Goal: Transaction & Acquisition: Purchase product/service

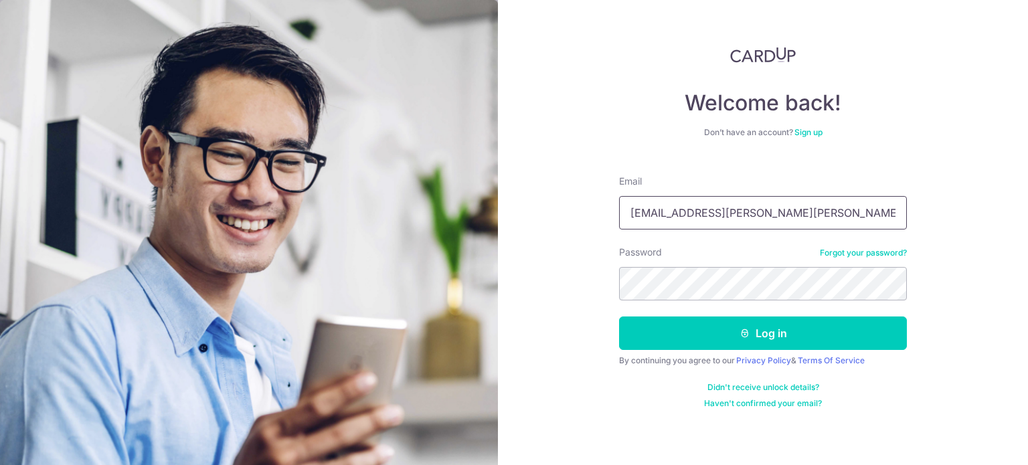
click at [757, 213] on input "chengboon.lee@emerson.com" at bounding box center [763, 212] width 288 height 33
type input "chengboon.lee@gmail.com"
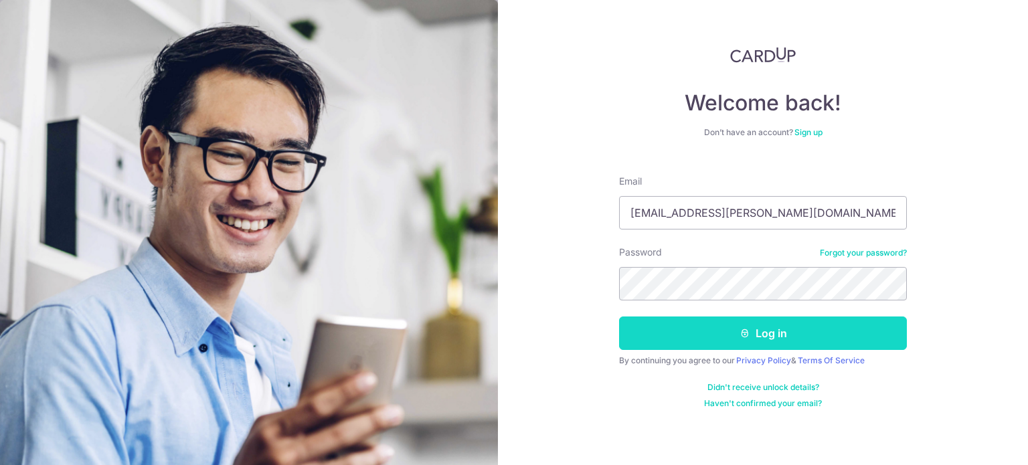
click at [733, 324] on button "Log in" at bounding box center [763, 332] width 288 height 33
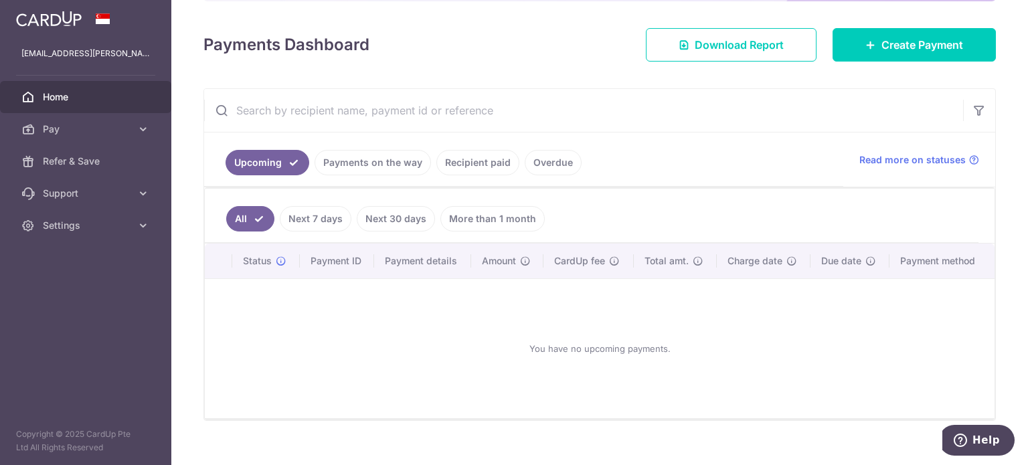
scroll to position [186, 0]
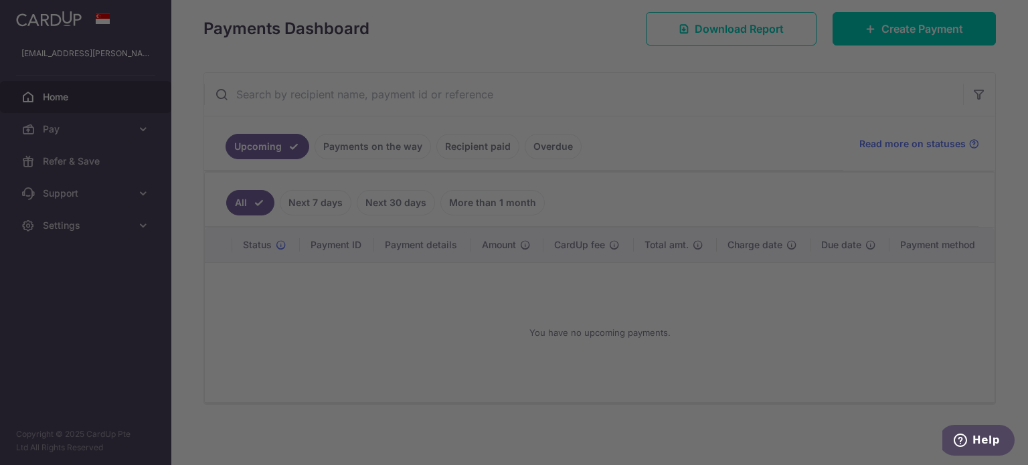
click at [53, 127] on div at bounding box center [519, 235] width 1038 height 470
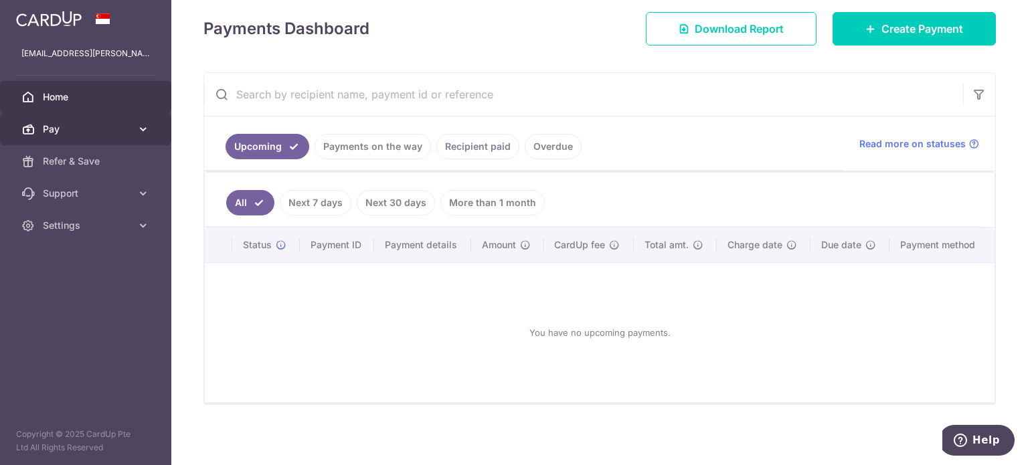
click at [144, 129] on icon at bounding box center [142, 128] width 13 height 13
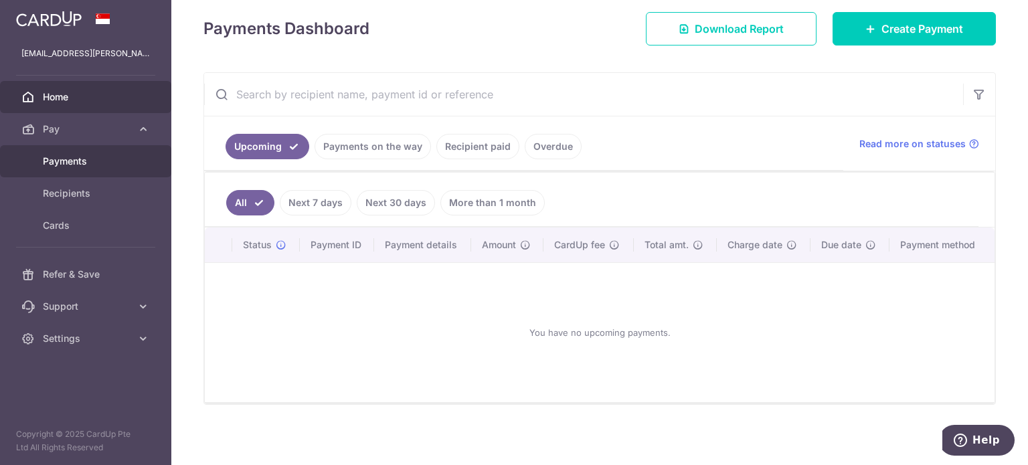
click at [96, 166] on span "Payments" at bounding box center [87, 161] width 88 height 13
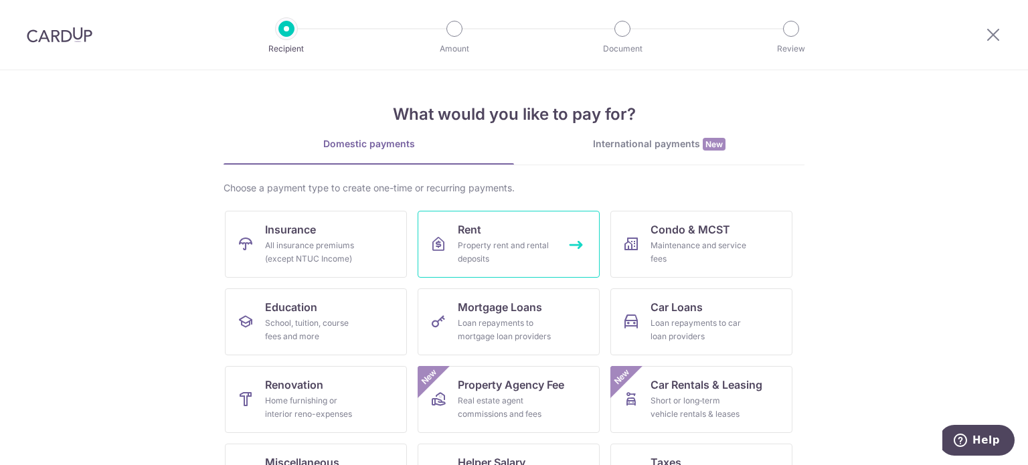
click at [476, 239] on div "Property rent and rental deposits" at bounding box center [506, 252] width 96 height 27
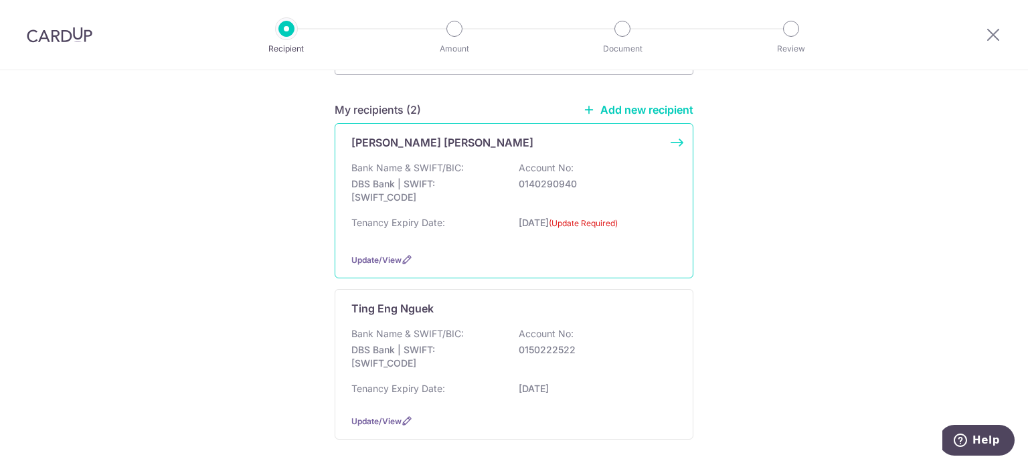
scroll to position [178, 0]
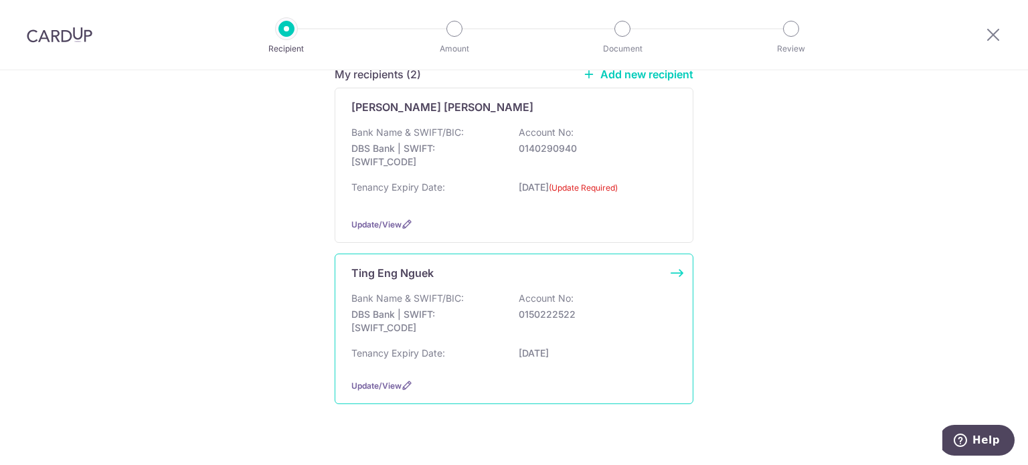
click at [474, 300] on div "Bank Name & SWIFT/BIC: DBS Bank | SWIFT: DBSSSGSGXXX Account No: 0150222522" at bounding box center [513, 317] width 325 height 50
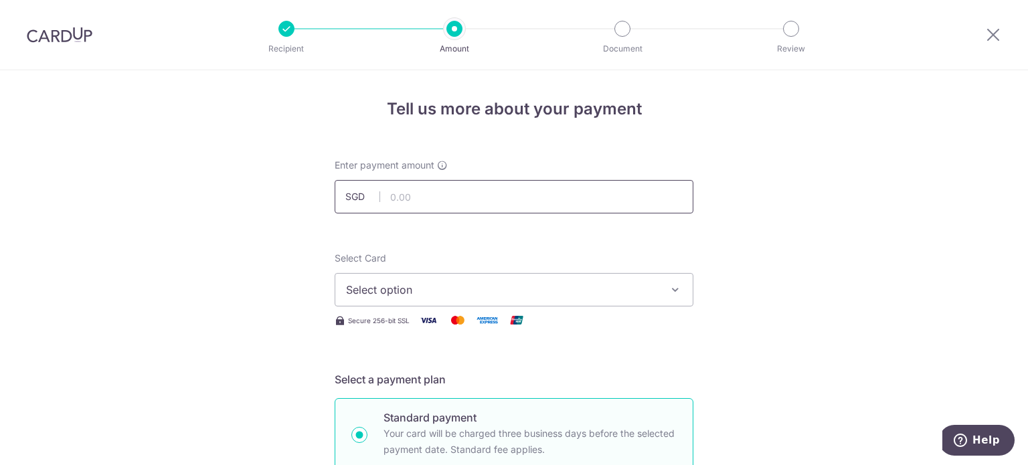
click at [429, 202] on input "text" at bounding box center [513, 196] width 359 height 33
type input "500.00"
click at [604, 288] on span "Select option" at bounding box center [502, 290] width 312 height 16
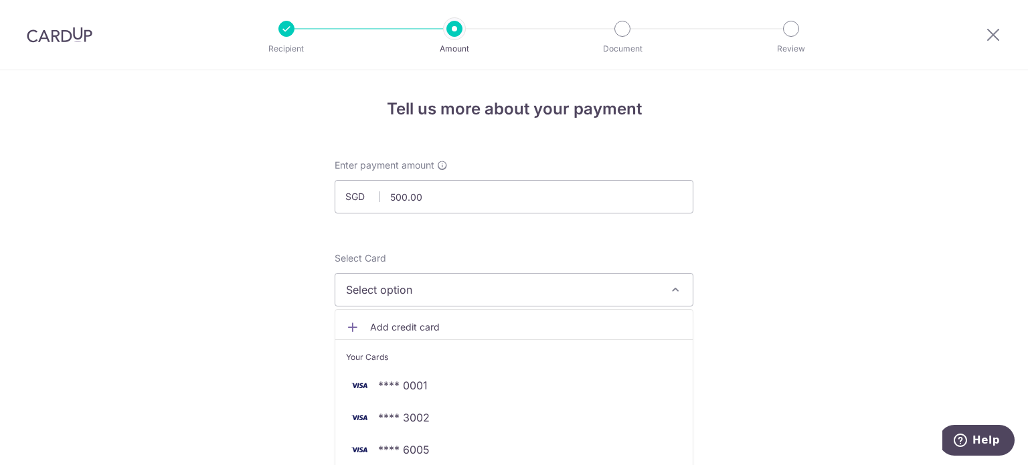
click at [565, 286] on span "Select option" at bounding box center [502, 290] width 312 height 16
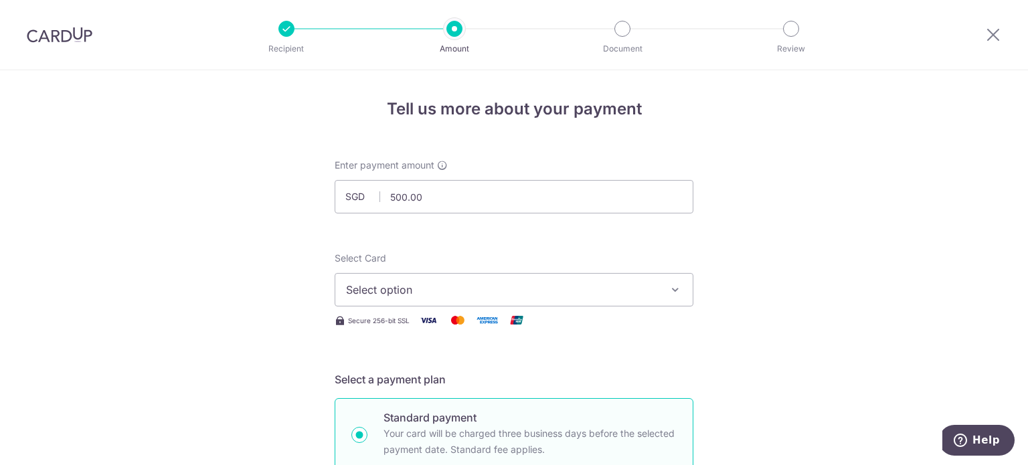
click at [653, 294] on span "Select option" at bounding box center [502, 290] width 312 height 16
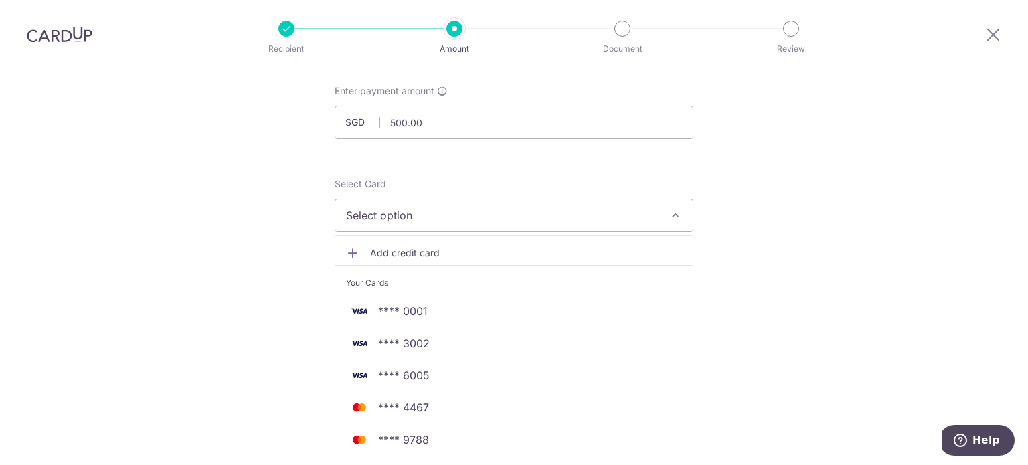
scroll to position [89, 0]
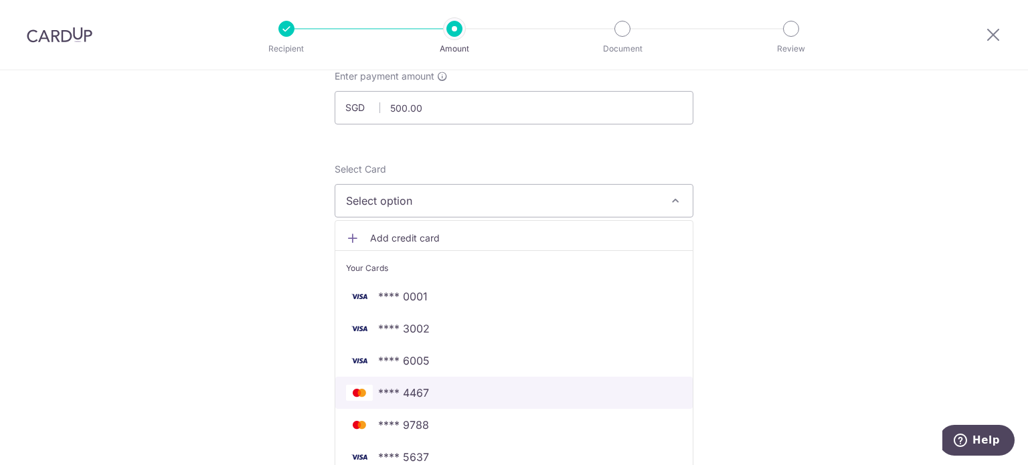
click at [438, 386] on span "**** 4467" at bounding box center [514, 393] width 336 height 16
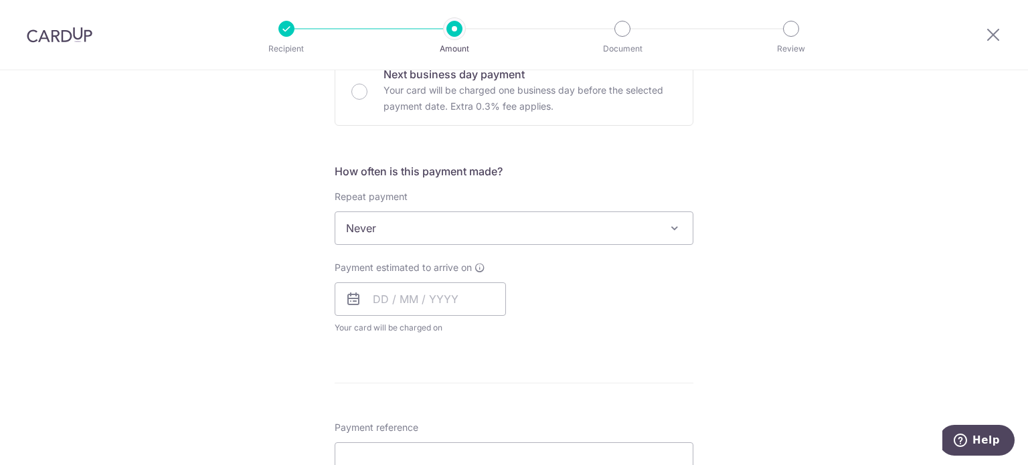
scroll to position [446, 0]
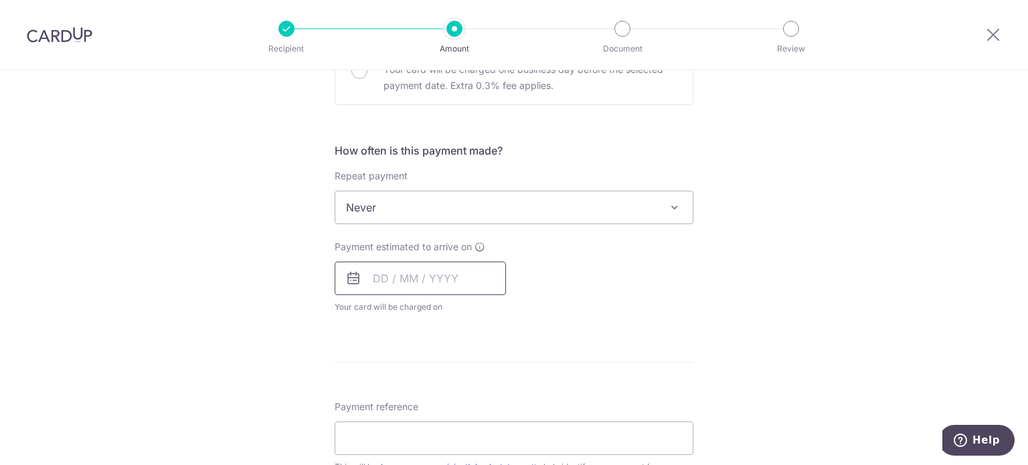
click at [464, 278] on input "text" at bounding box center [419, 278] width 171 height 33
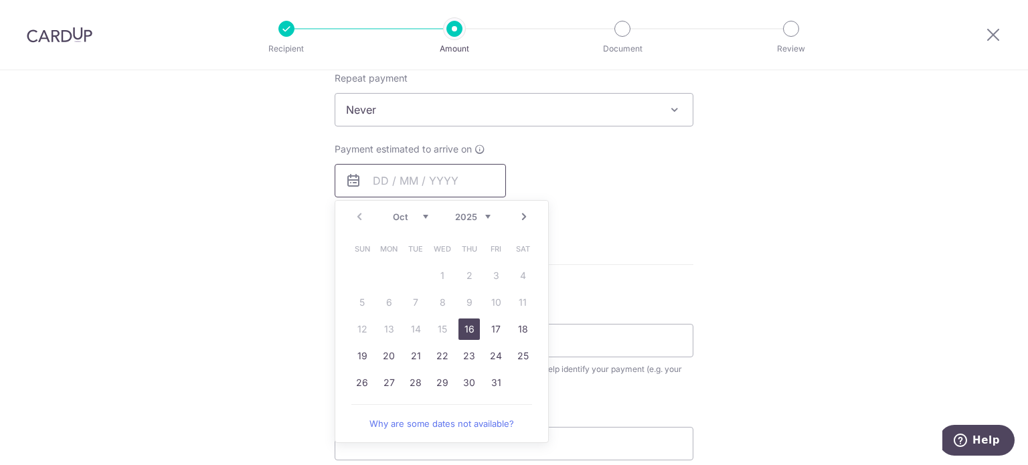
scroll to position [624, 0]
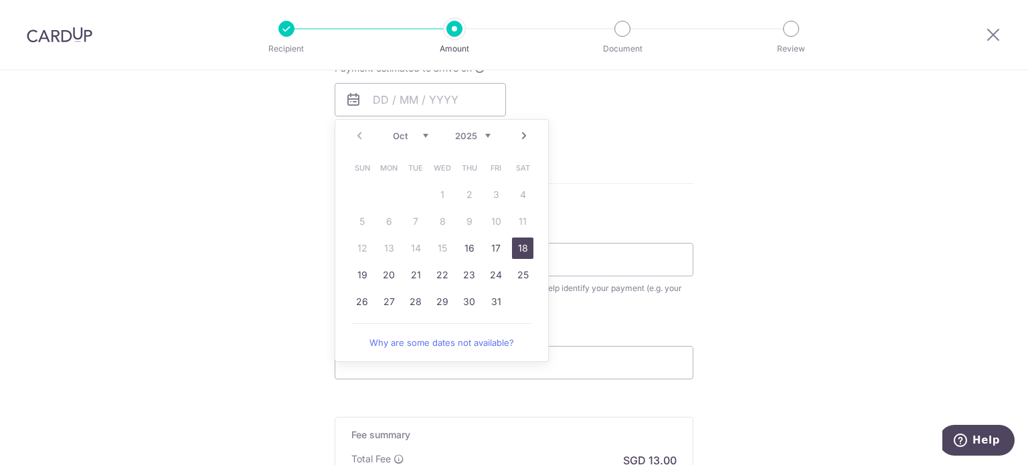
drag, startPoint x: 514, startPoint y: 248, endPoint x: 644, endPoint y: 258, distance: 130.2
click at [514, 248] on link "18" at bounding box center [522, 247] width 21 height 21
type input "[DATE]"
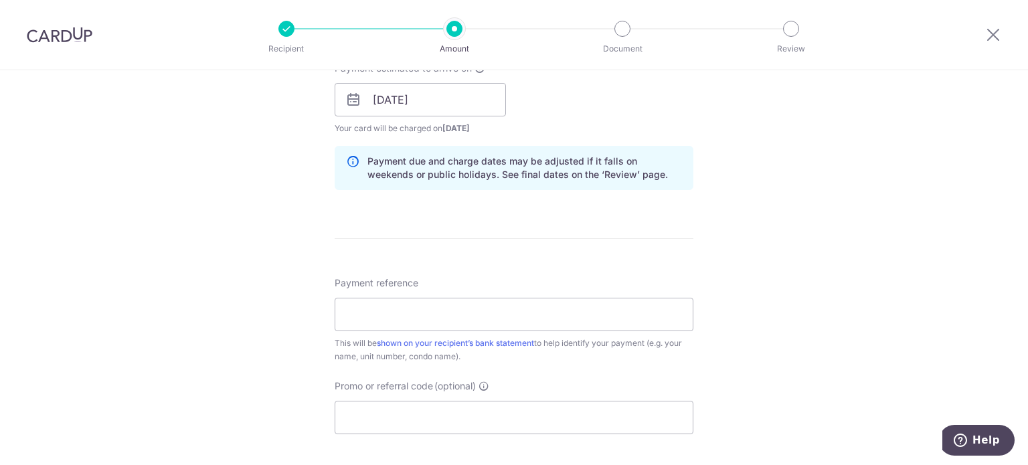
scroll to position [535, 0]
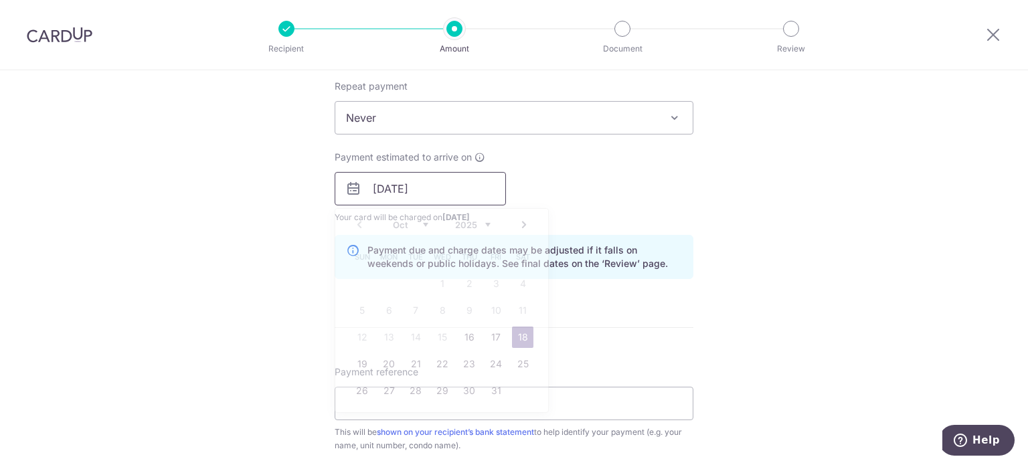
click at [449, 199] on input "[DATE]" at bounding box center [419, 188] width 171 height 33
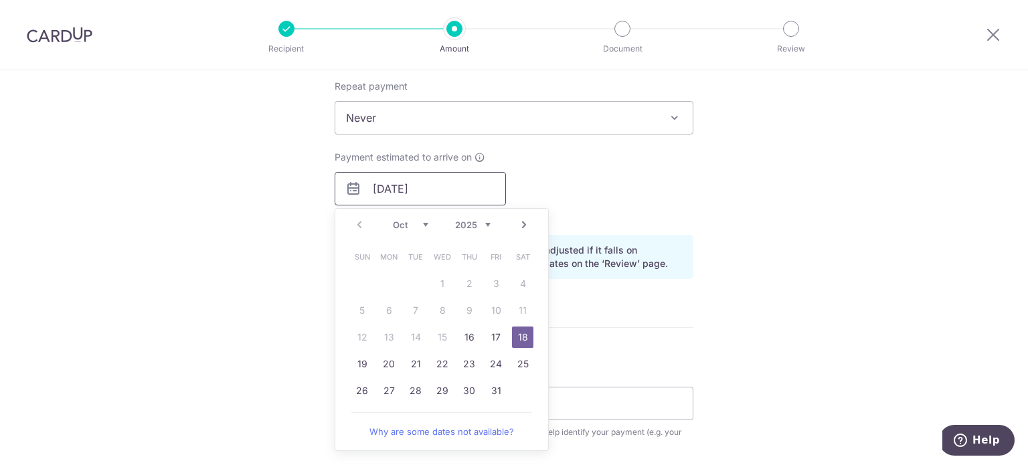
click at [449, 199] on input "[DATE]" at bounding box center [419, 188] width 171 height 33
click at [521, 339] on link "18" at bounding box center [522, 336] width 21 height 21
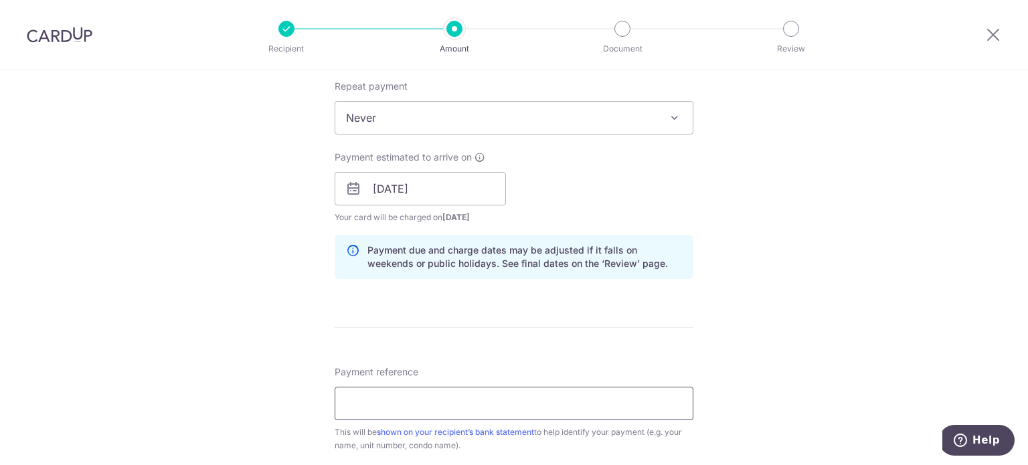
click at [511, 402] on input "Payment reference" at bounding box center [513, 403] width 359 height 33
click at [419, 403] on input "Parc Palais Aug 2025 Rent" at bounding box center [513, 403] width 359 height 33
type input "Parc Palais Nov 2025 Rent"
click at [759, 375] on div "Tell us more about your payment Enter payment amount SGD 500.00 500.00 Select C…" at bounding box center [514, 167] width 1028 height 1265
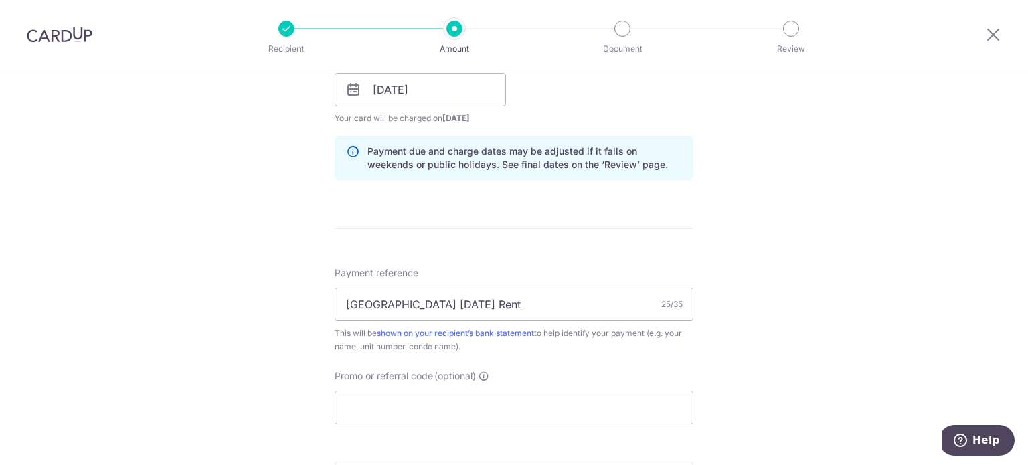
scroll to position [713, 0]
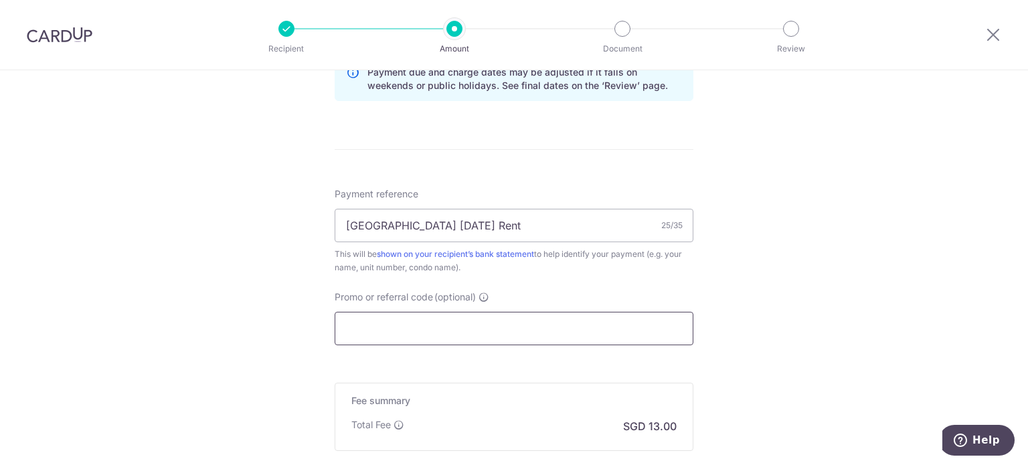
click at [510, 331] on input "Promo or referral code (optional)" at bounding box center [513, 328] width 359 height 33
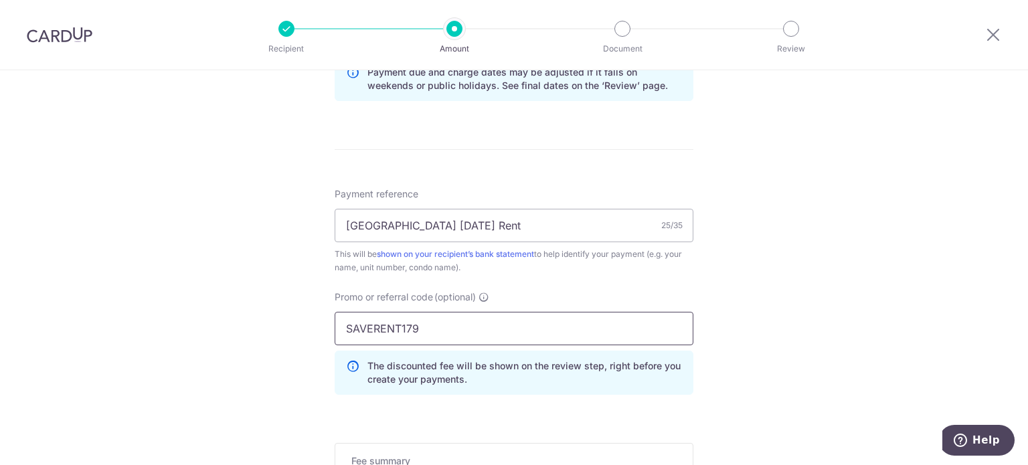
type input "SAVERENT179"
click at [787, 340] on div "Tell us more about your payment Enter payment amount SGD 500.00 500.00 Select C…" at bounding box center [514, 19] width 1028 height 1325
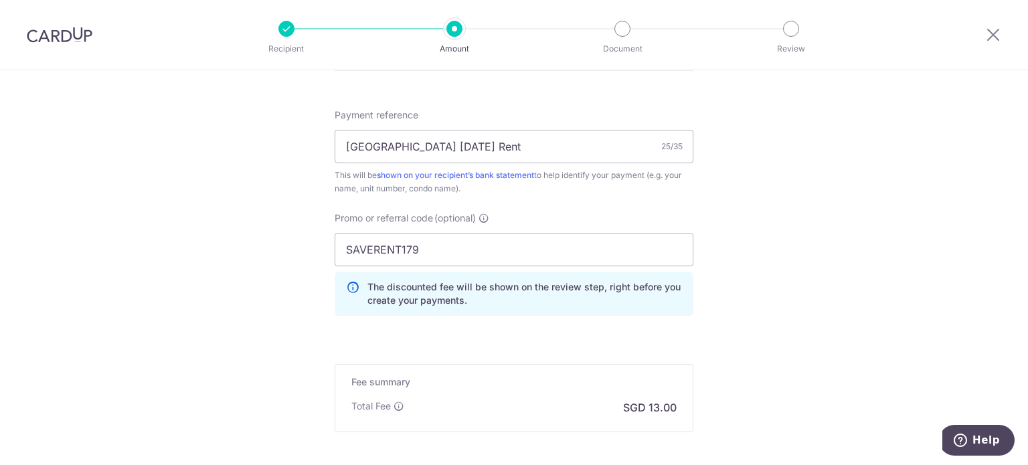
scroll to position [892, 0]
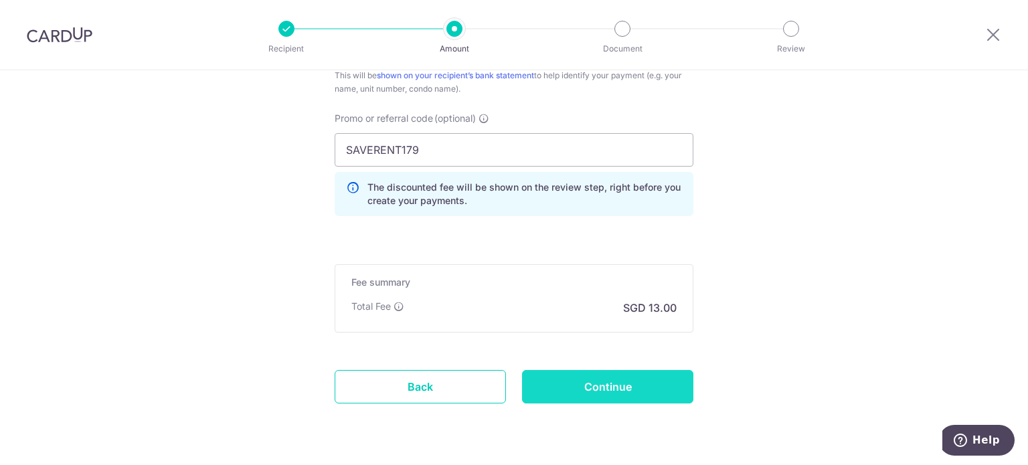
click at [623, 387] on input "Continue" at bounding box center [607, 386] width 171 height 33
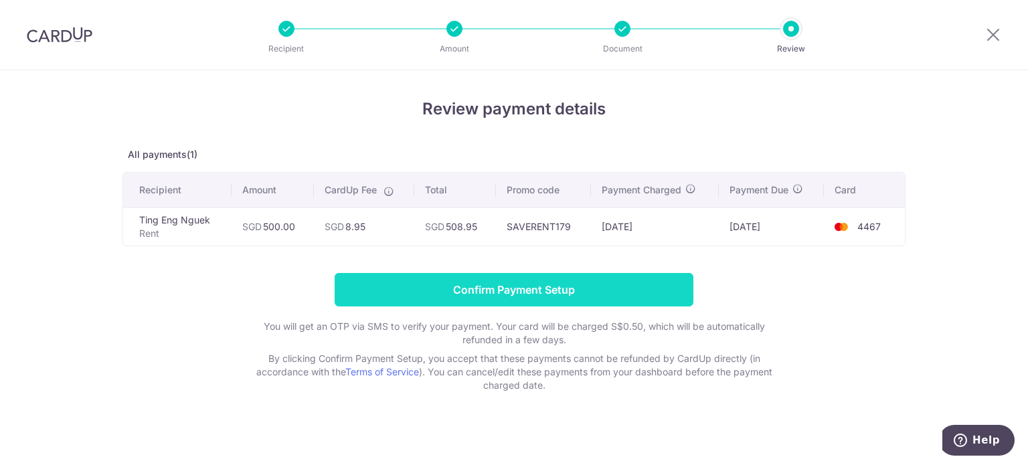
click at [541, 282] on input "Confirm Payment Setup" at bounding box center [513, 289] width 359 height 33
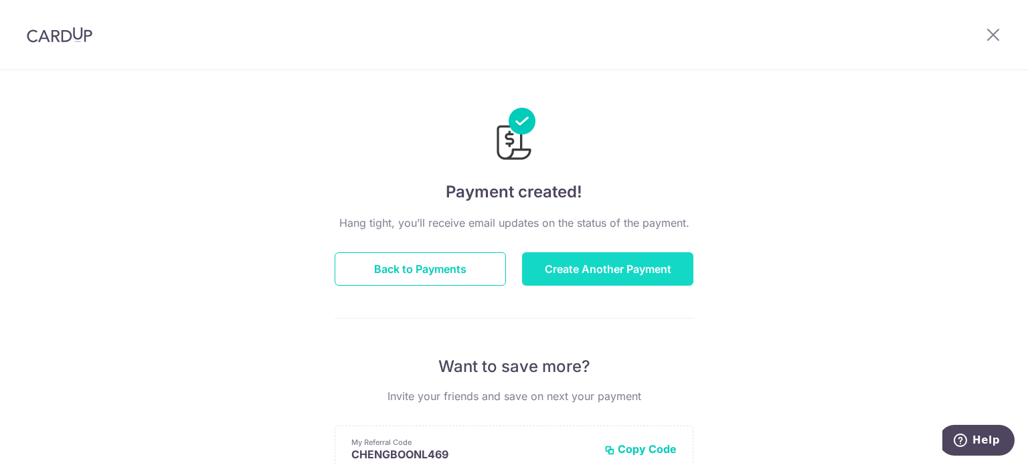
click at [618, 277] on button "Create Another Payment" at bounding box center [607, 268] width 171 height 33
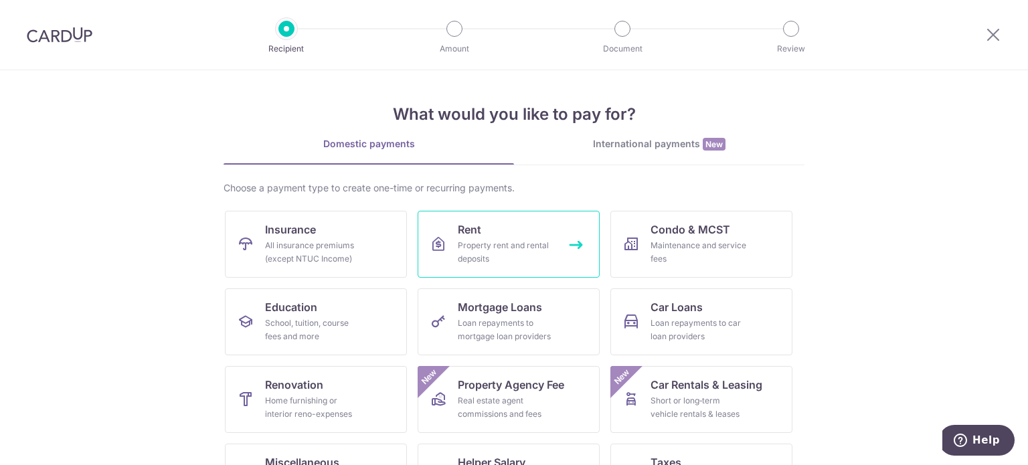
click at [500, 257] on div "Property rent and rental deposits" at bounding box center [506, 252] width 96 height 27
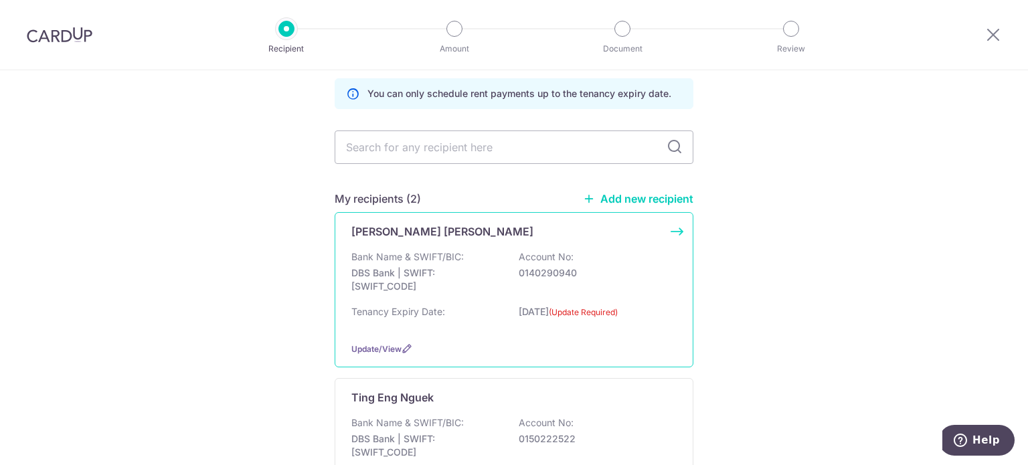
scroll to position [178, 0]
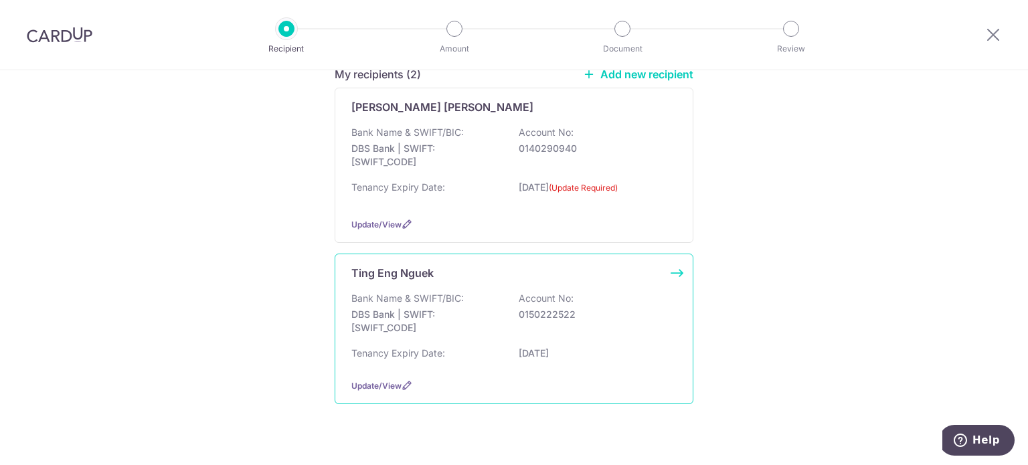
click at [419, 345] on div "Bank Name & SWIFT/BIC: DBS Bank | SWIFT: DBSSSGSGXXX Account No: 0150222522 Ten…" at bounding box center [513, 330] width 325 height 76
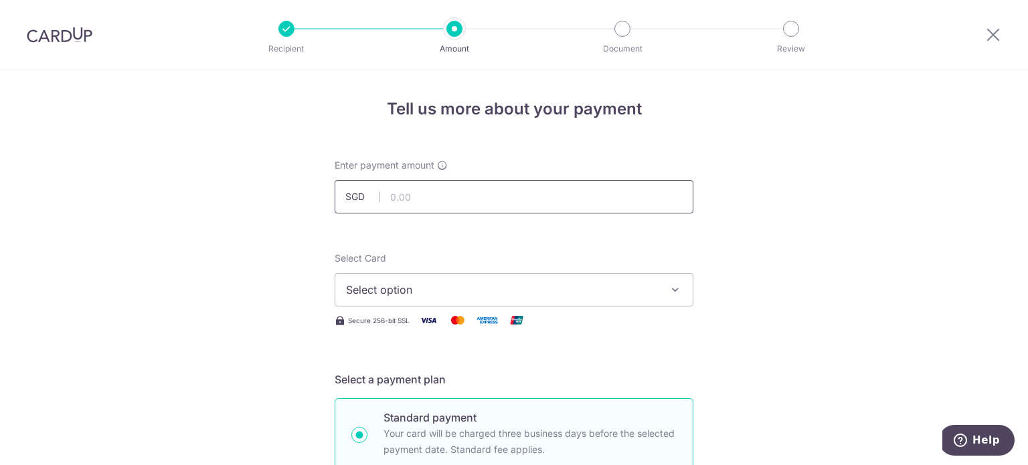
click at [424, 205] on input "text" at bounding box center [513, 196] width 359 height 33
type input "500.00"
click at [439, 288] on span "Select option" at bounding box center [502, 290] width 312 height 16
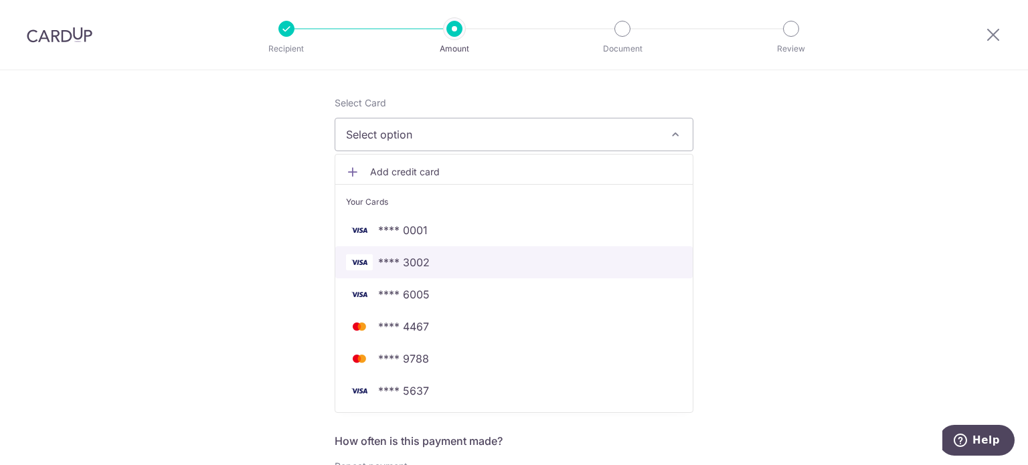
scroll to position [178, 0]
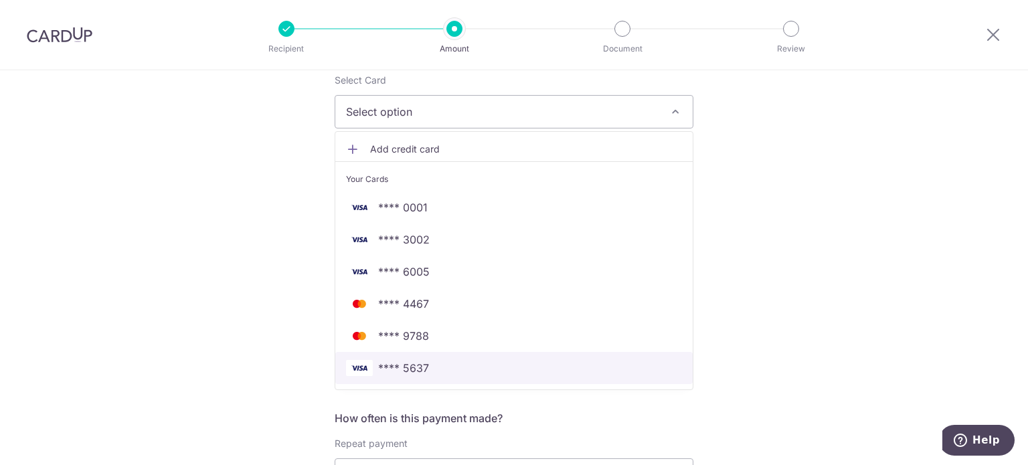
click at [435, 364] on span "**** 5637" at bounding box center [514, 368] width 336 height 16
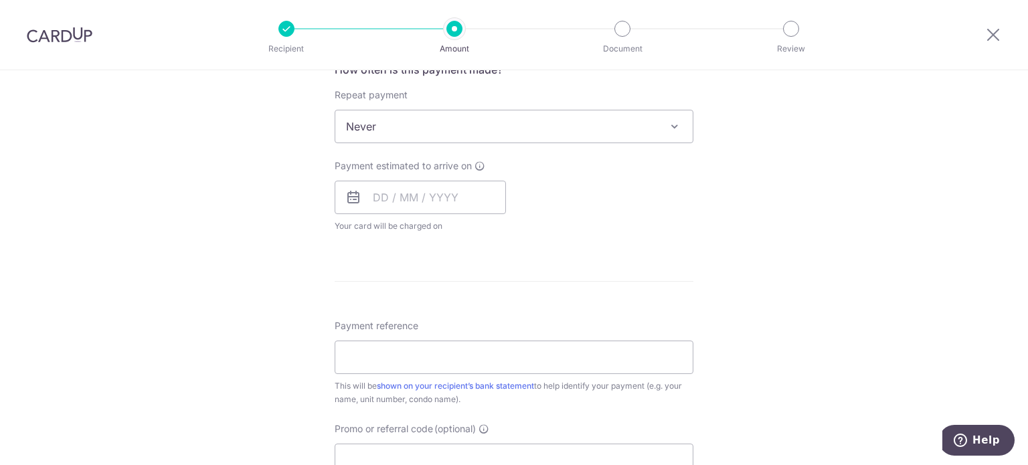
scroll to position [535, 0]
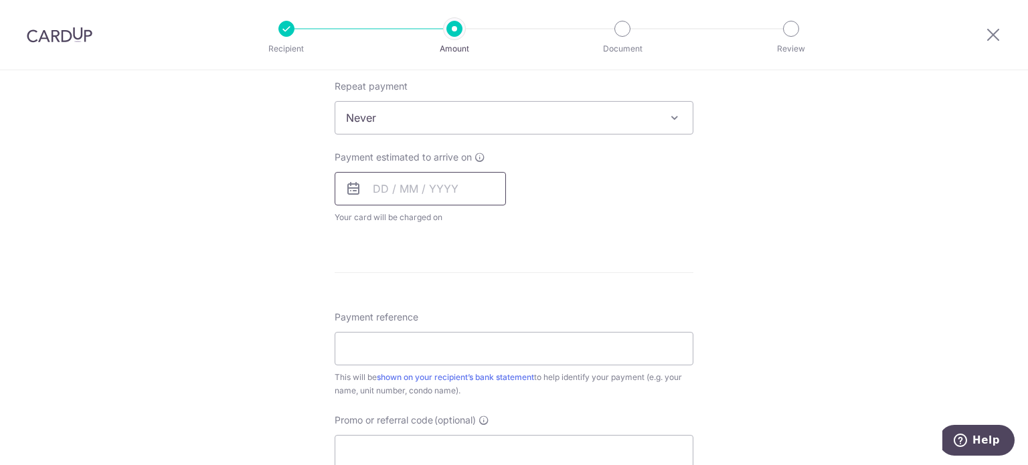
click at [435, 193] on input "text" at bounding box center [419, 188] width 171 height 33
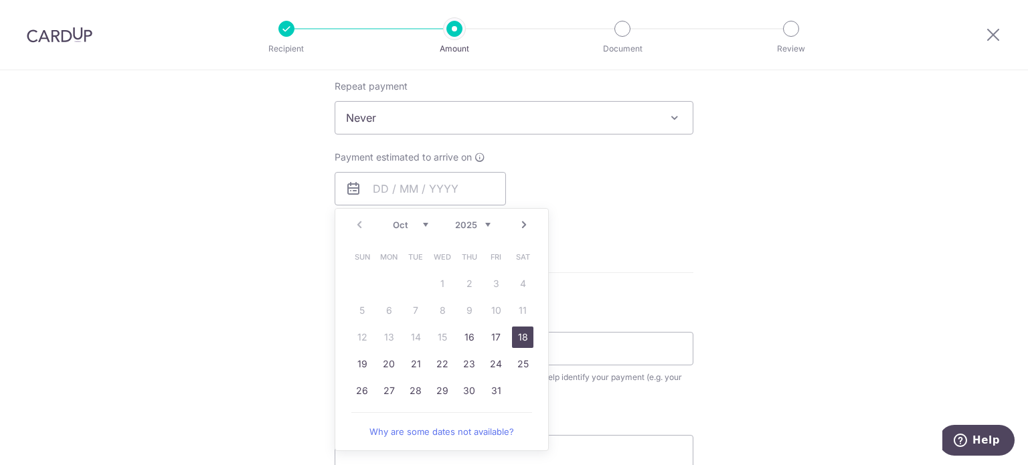
click at [517, 345] on link "18" at bounding box center [522, 336] width 21 height 21
type input "[DATE]"
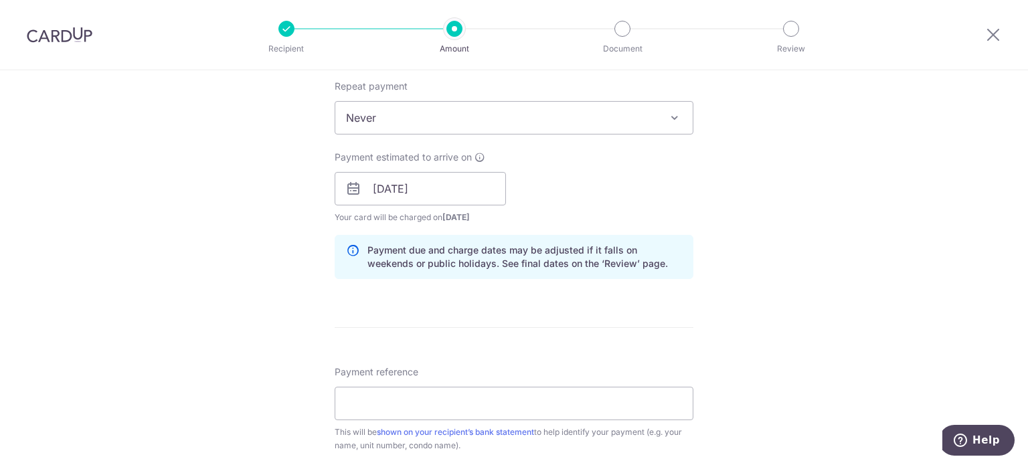
scroll to position [624, 0]
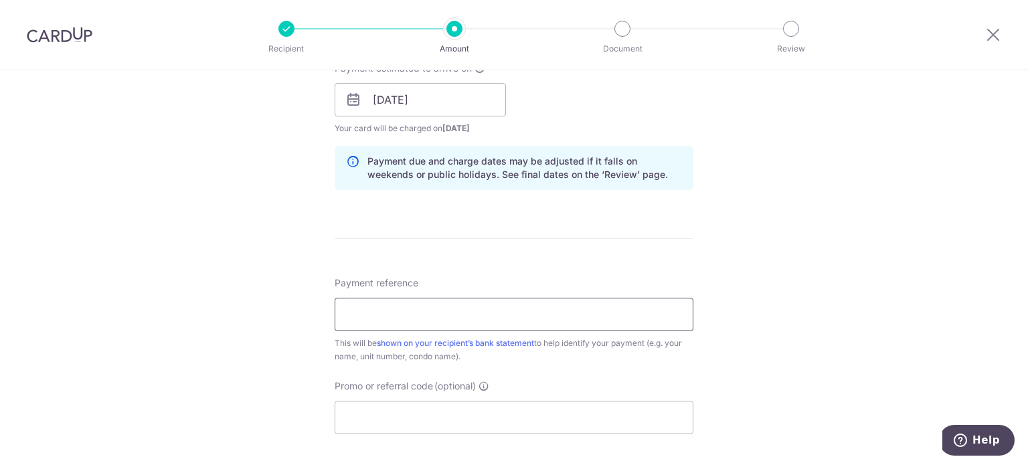
click at [463, 302] on input "Payment reference" at bounding box center [513, 314] width 359 height 33
click at [449, 312] on input "Parc Palais Nov 2024 Rent" at bounding box center [513, 314] width 359 height 33
type input "[GEOGRAPHIC_DATA] [DATE] Rent"
click at [562, 377] on div "Payment reference Parc Palais Nov 2025 Rent 25/35 This will be shown on your re…" at bounding box center [513, 355] width 359 height 158
click at [463, 415] on input "Promo or referral code (optional)" at bounding box center [513, 417] width 359 height 33
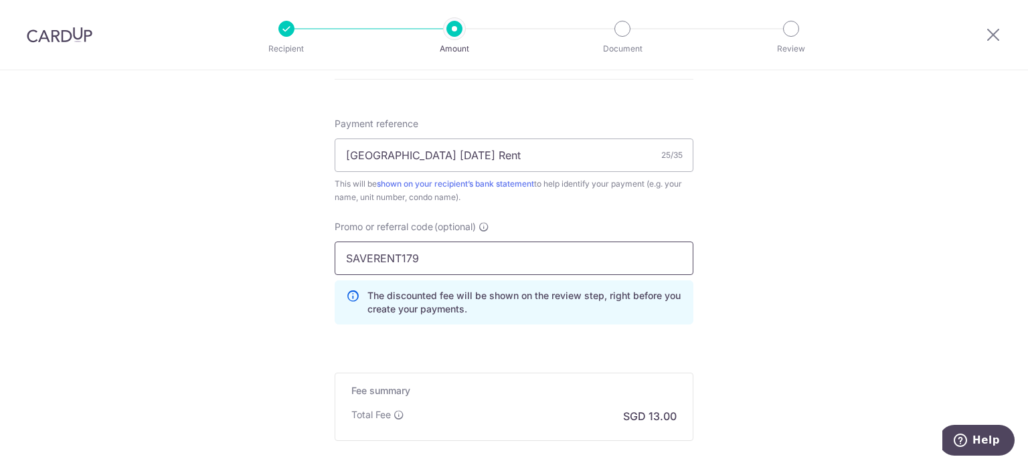
scroll to position [892, 0]
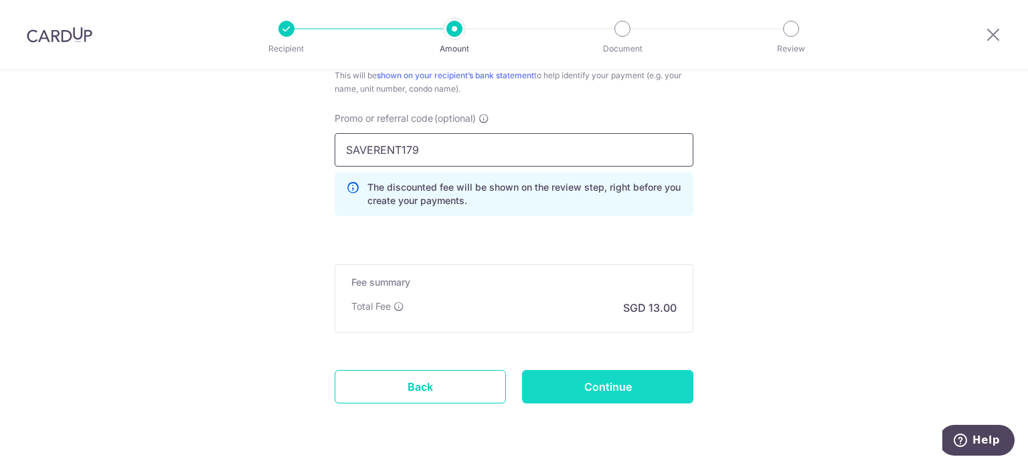
type input "SAVERENT179"
click at [603, 390] on input "Continue" at bounding box center [607, 386] width 171 height 33
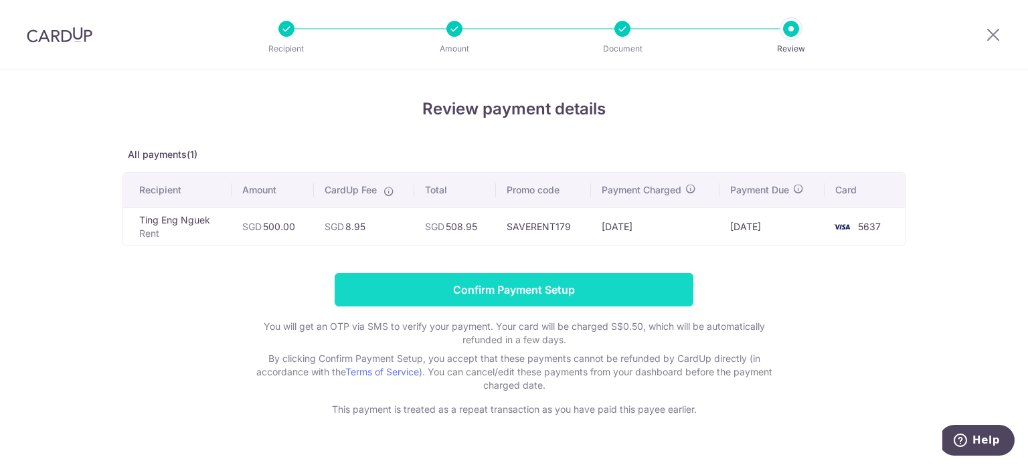
click at [622, 291] on input "Confirm Payment Setup" at bounding box center [513, 289] width 359 height 33
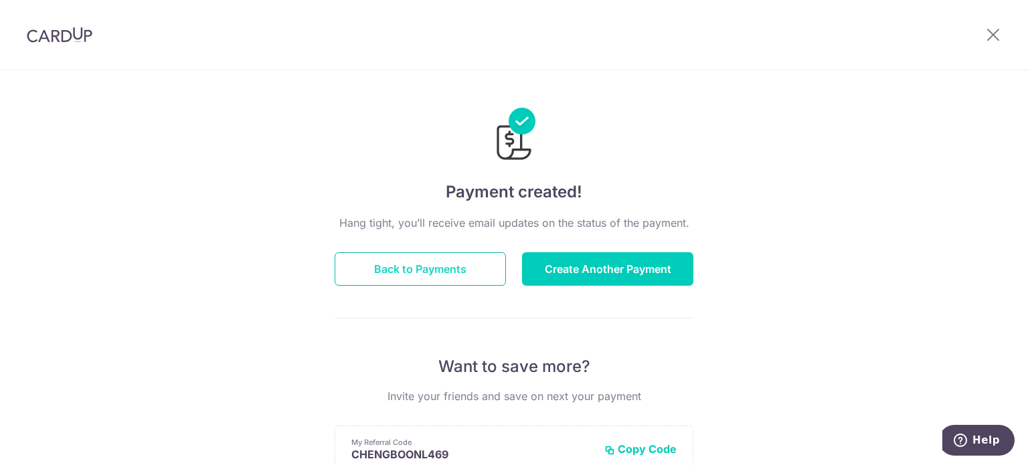
click at [432, 271] on button "Back to Payments" at bounding box center [419, 268] width 171 height 33
